Goal: Task Accomplishment & Management: Use online tool/utility

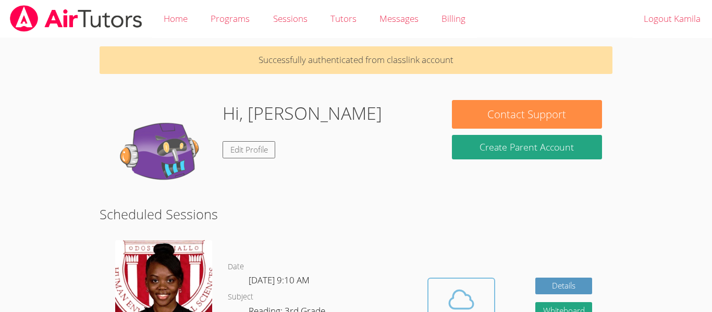
click at [478, 289] on span at bounding box center [461, 299] width 53 height 29
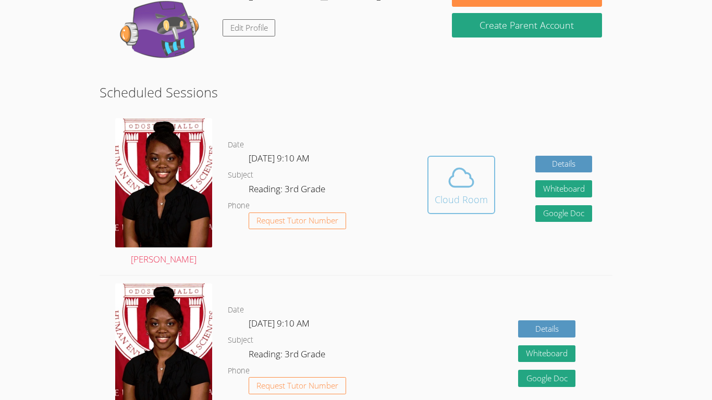
scroll to position [123, 0]
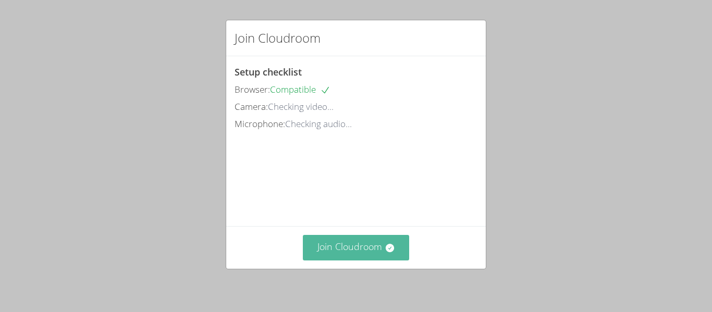
click at [376, 238] on button "Join Cloudroom" at bounding box center [356, 248] width 107 height 26
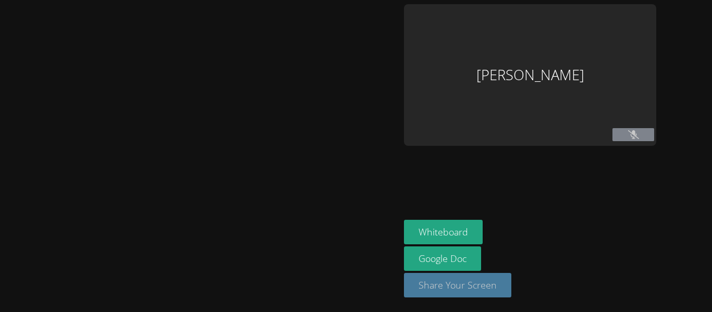
click at [450, 289] on button "Share Your Screen" at bounding box center [457, 285] width 107 height 25
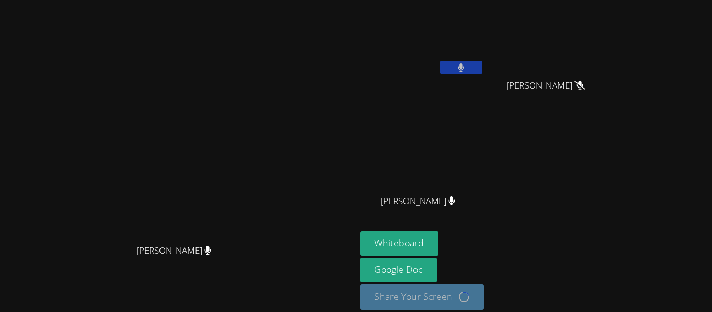
click at [613, 220] on div "Kamila Deloera Evelyn Lopez Maya Evelyn Lopez Maya Samuel Juarez Samuel Juarez" at bounding box center [486, 117] width 252 height 227
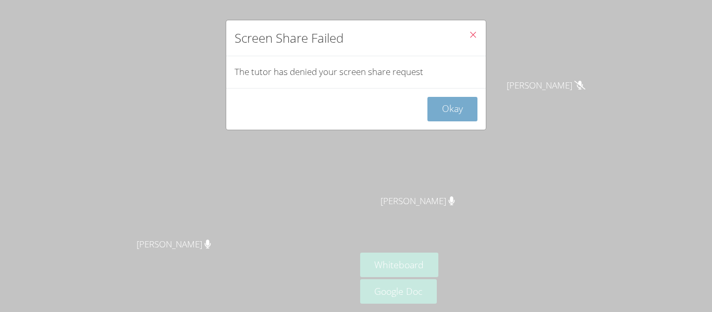
click at [445, 109] on button "Okay" at bounding box center [453, 109] width 50 height 25
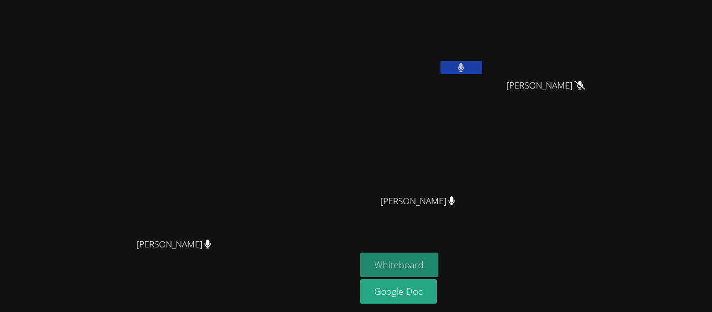
click at [439, 259] on button "Whiteboard" at bounding box center [399, 265] width 79 height 25
click at [482, 63] on button at bounding box center [462, 67] width 42 height 13
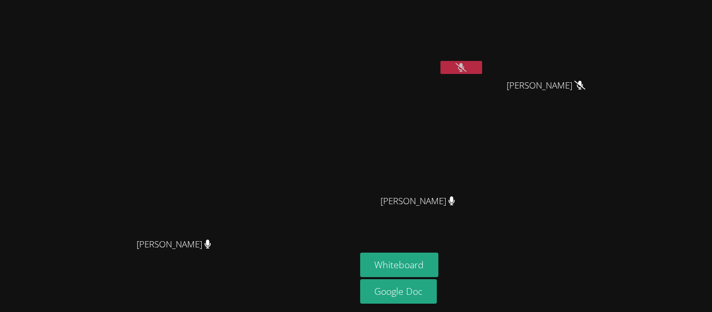
click at [482, 63] on button at bounding box center [462, 67] width 42 height 13
click at [465, 69] on icon at bounding box center [461, 67] width 6 height 9
click at [467, 65] on icon at bounding box center [461, 67] width 11 height 9
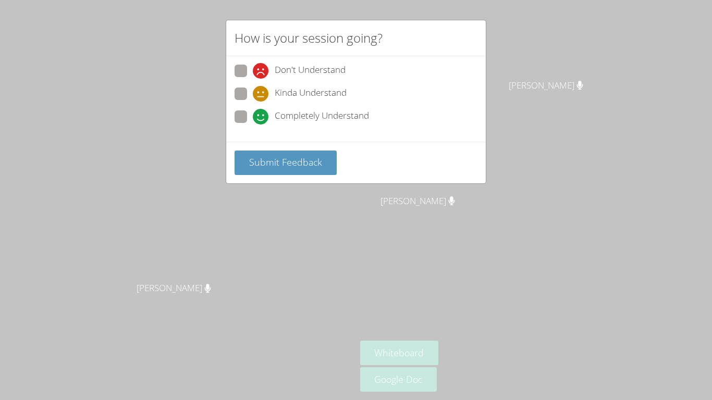
click at [333, 116] on span "Completely Understand" at bounding box center [322, 117] width 94 height 16
click at [262, 116] on input "Completely Understand" at bounding box center [257, 115] width 9 height 9
radio input "true"
click at [295, 162] on span "Submit Feedback" at bounding box center [285, 162] width 73 height 13
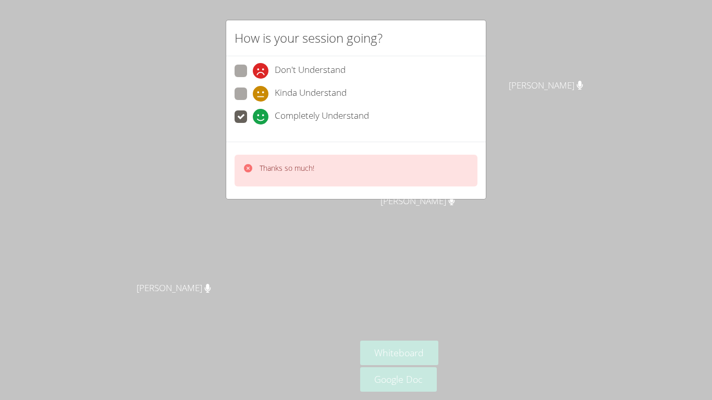
click at [257, 166] on div "Thanks so much!" at bounding box center [278, 170] width 71 height 15
click at [297, 220] on div "How is your session going? Don't Understand Kinda Understand Completely Underst…" at bounding box center [356, 200] width 712 height 400
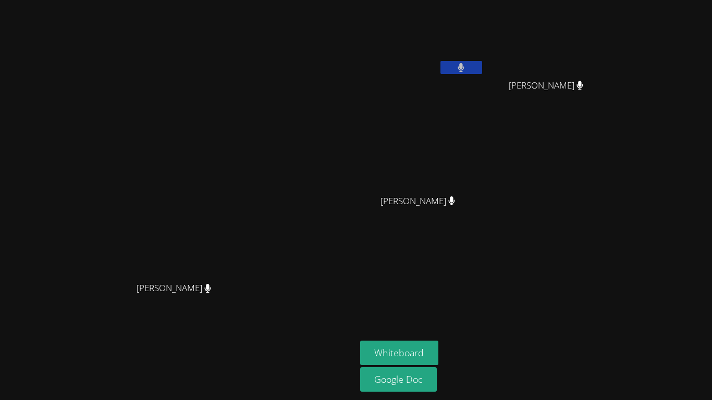
click at [481, 65] on video at bounding box center [422, 39] width 124 height 70
